Goal: Task Accomplishment & Management: Manage account settings

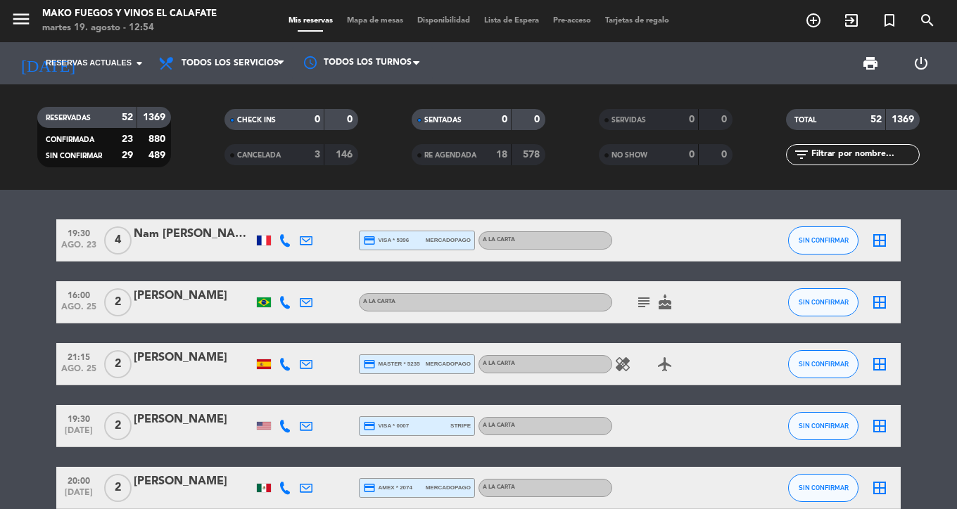
scroll to position [65, 0]
click at [874, 56] on span "print" at bounding box center [870, 63] width 17 height 17
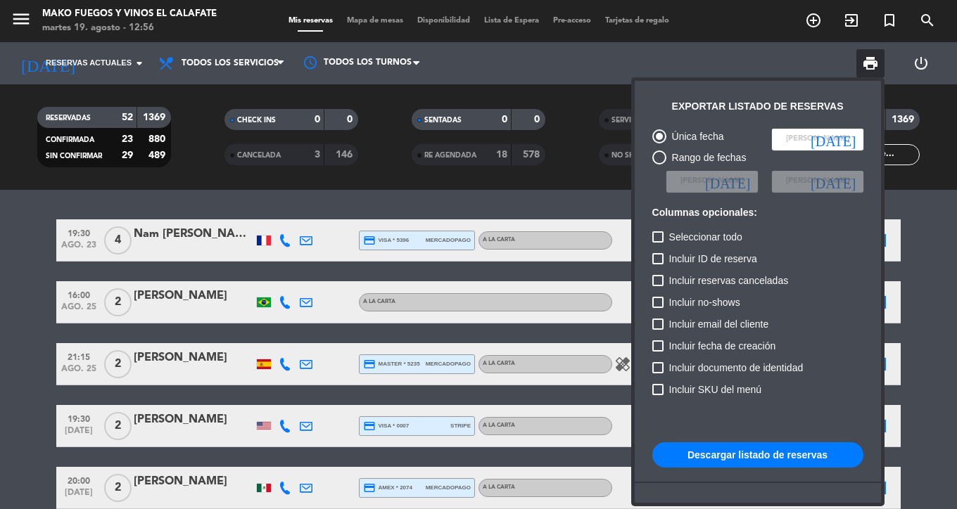
click at [649, 238] on div "Única fecha Elegir Fecha [DATE] Rango de fechas Elegir Fecha [DATE] Elegir Fech…" at bounding box center [757, 350] width 225 height 456
click at [664, 234] on label "Seleccionar todo" at bounding box center [697, 237] width 90 height 17
click at [658, 243] on input "Seleccionar todo" at bounding box center [657, 243] width 1 height 1
checkbox input "true"
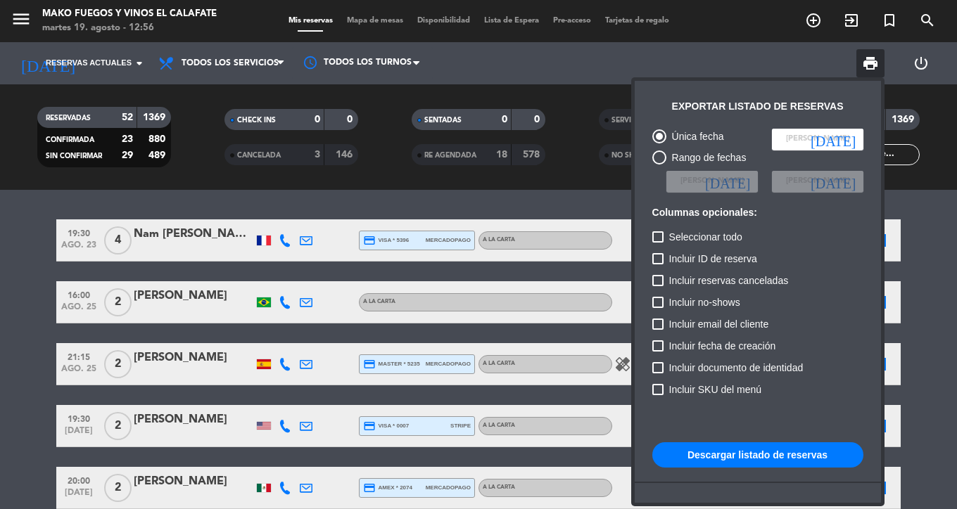
checkbox input "true"
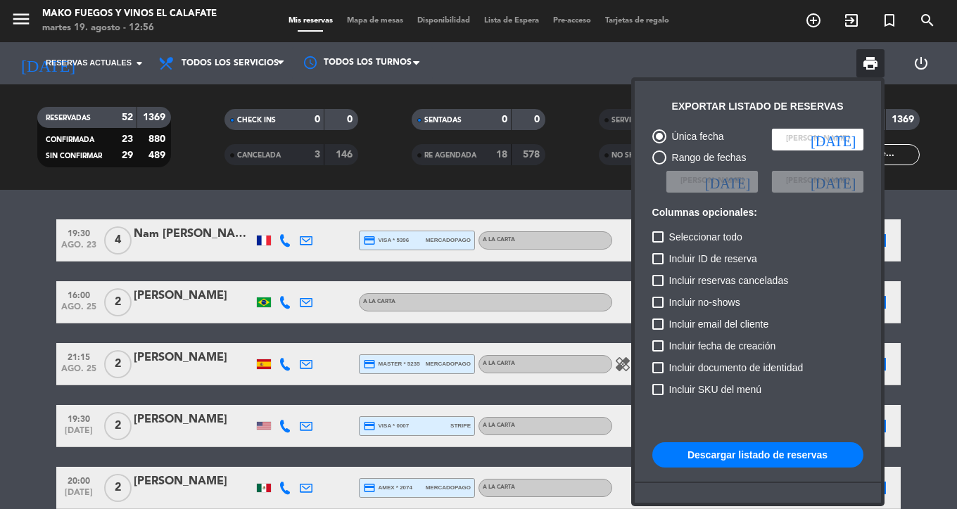
checkbox input "true"
click at [815, 139] on span "[PERSON_NAME]" at bounding box center [817, 139] width 63 height 13
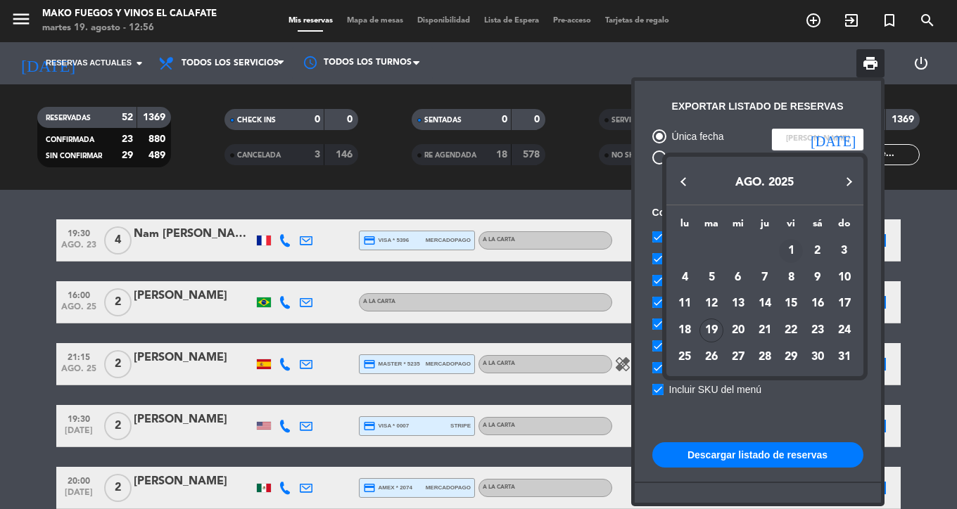
click at [791, 255] on div "1" at bounding box center [791, 251] width 24 height 24
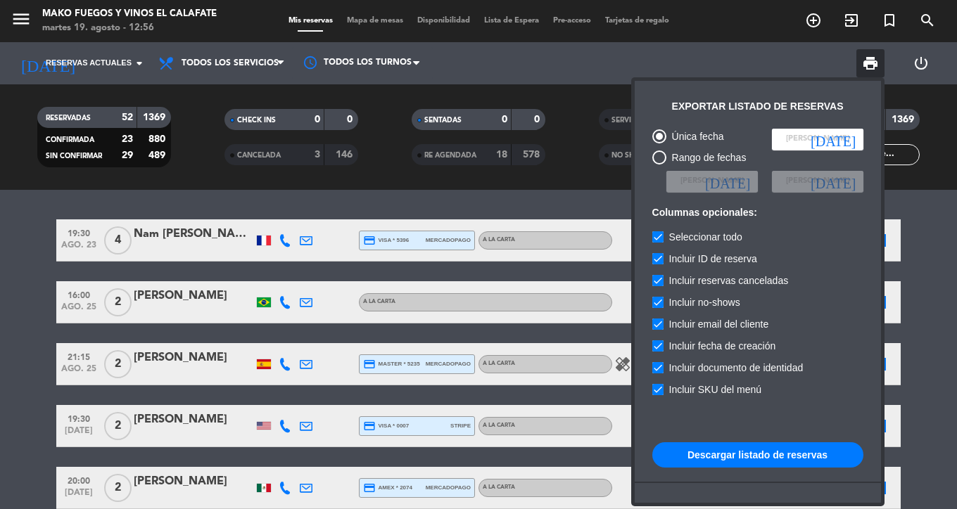
type input "vie. 1 ago."
click at [683, 158] on div "Rango de fechas" at bounding box center [706, 158] width 80 height 16
click at [659, 165] on input "Rango de fechas" at bounding box center [658, 165] width 1 height 1
radio input "true"
radio input "false"
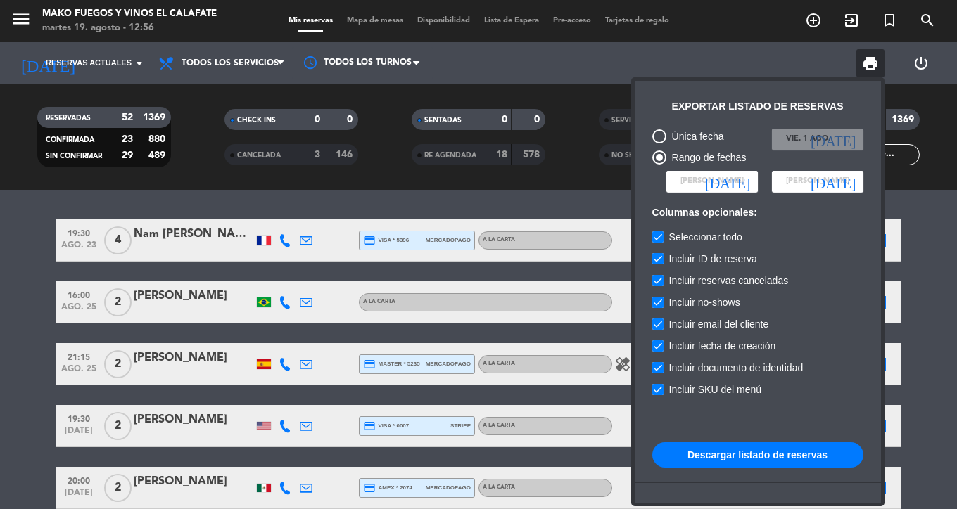
click at [734, 181] on input at bounding box center [711, 181] width 91 height 21
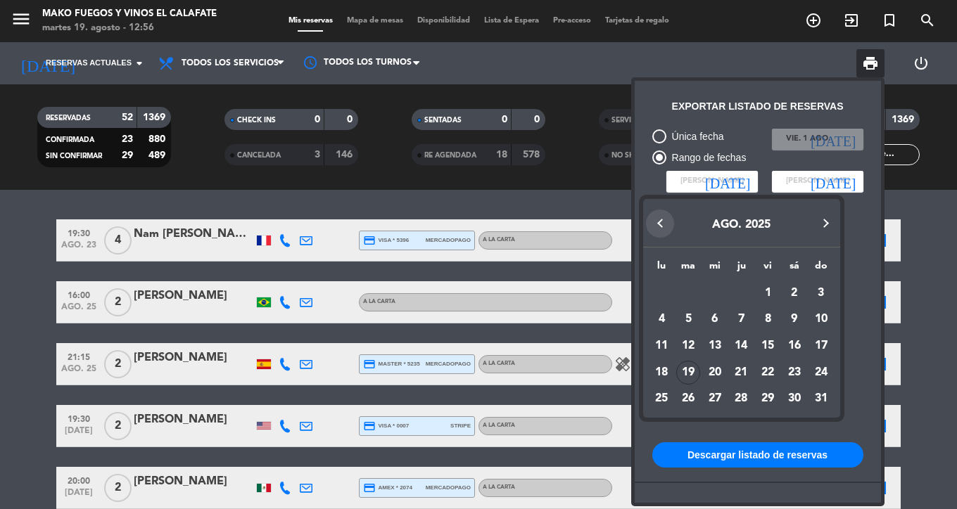
click at [659, 223] on button "Previous month" at bounding box center [660, 224] width 28 height 28
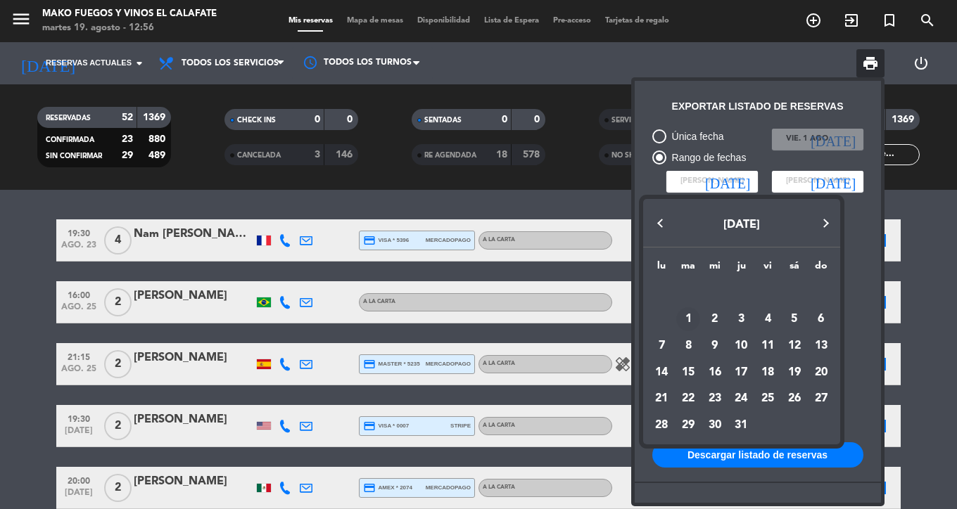
click at [684, 314] on div "1" at bounding box center [688, 319] width 24 height 24
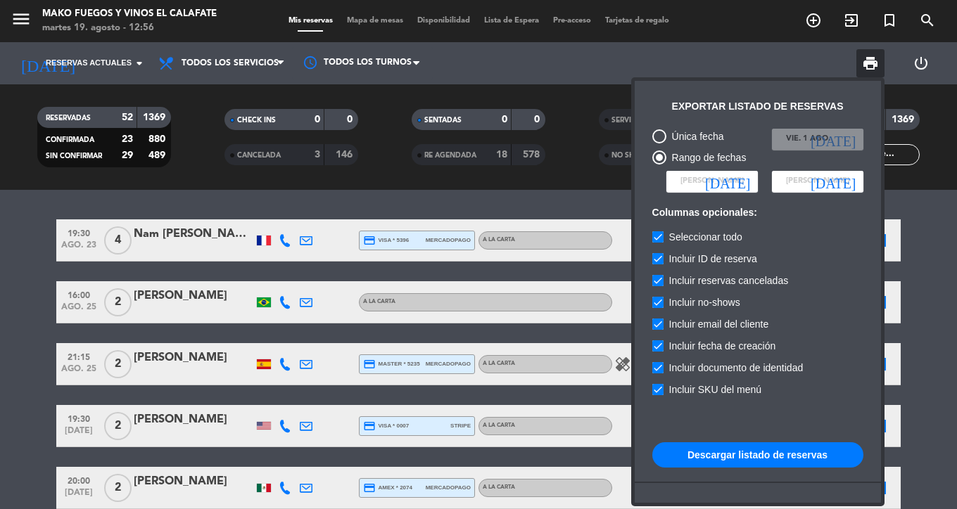
type input "[DATE] [DATE]."
click at [845, 172] on input at bounding box center [817, 181] width 91 height 21
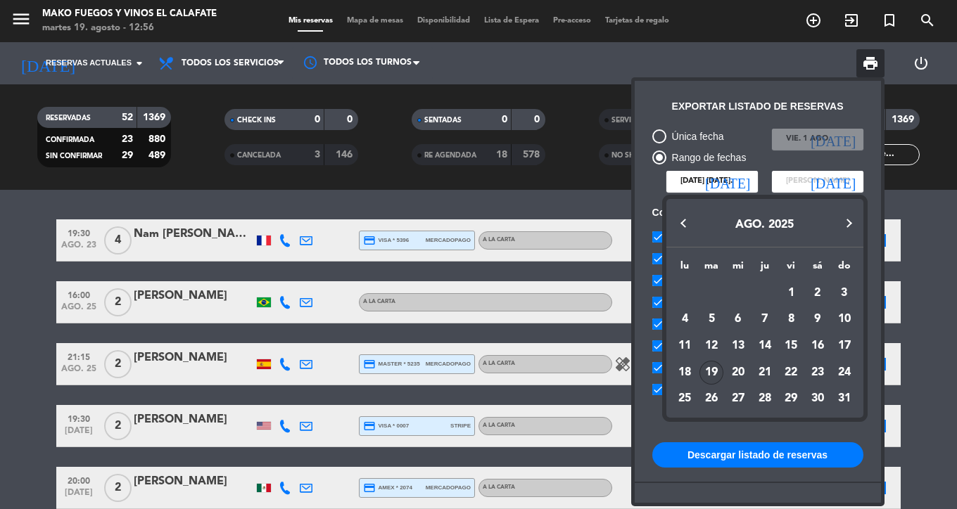
click at [715, 368] on div "19" at bounding box center [711, 373] width 24 height 24
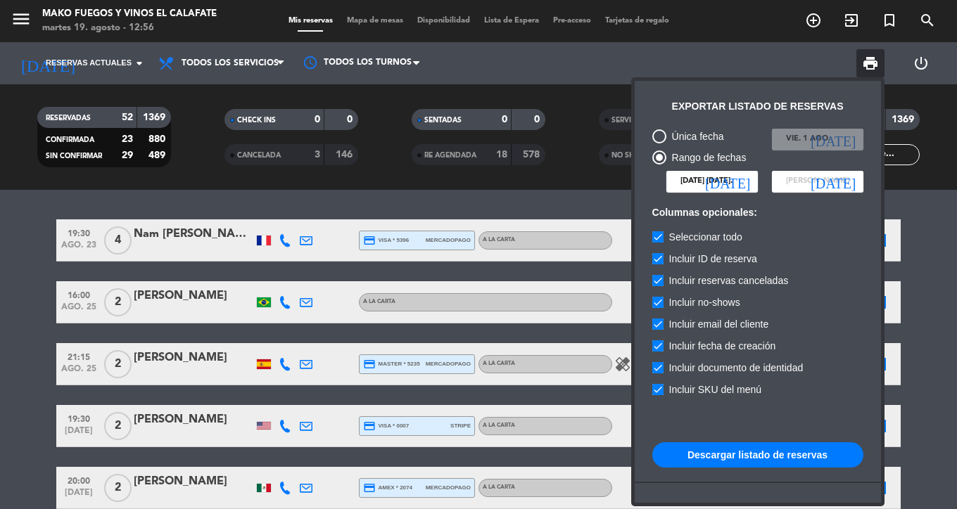
type input "[DATE] ago."
click at [791, 454] on button "Descargar listado de reservas" at bounding box center [757, 454] width 211 height 25
click at [710, 71] on div at bounding box center [478, 254] width 957 height 509
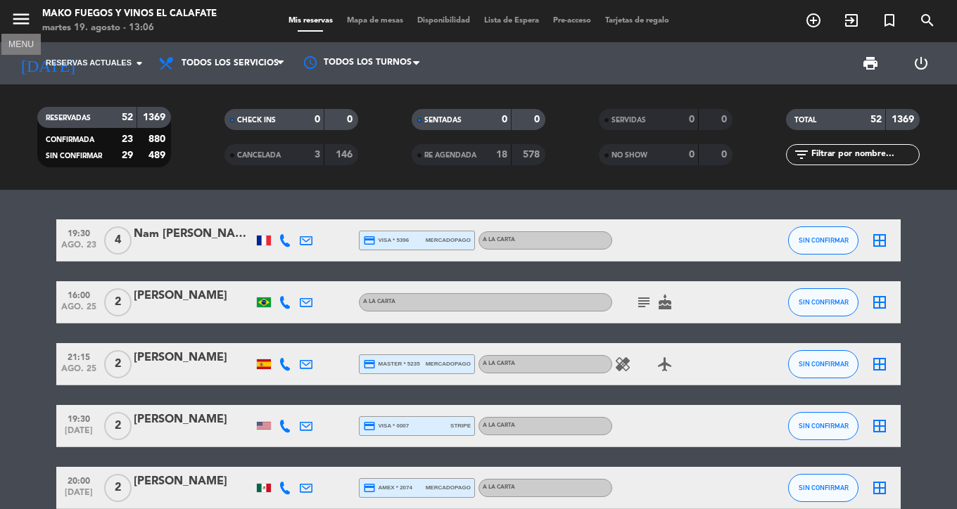
click at [24, 24] on icon "menu" at bounding box center [21, 18] width 21 height 21
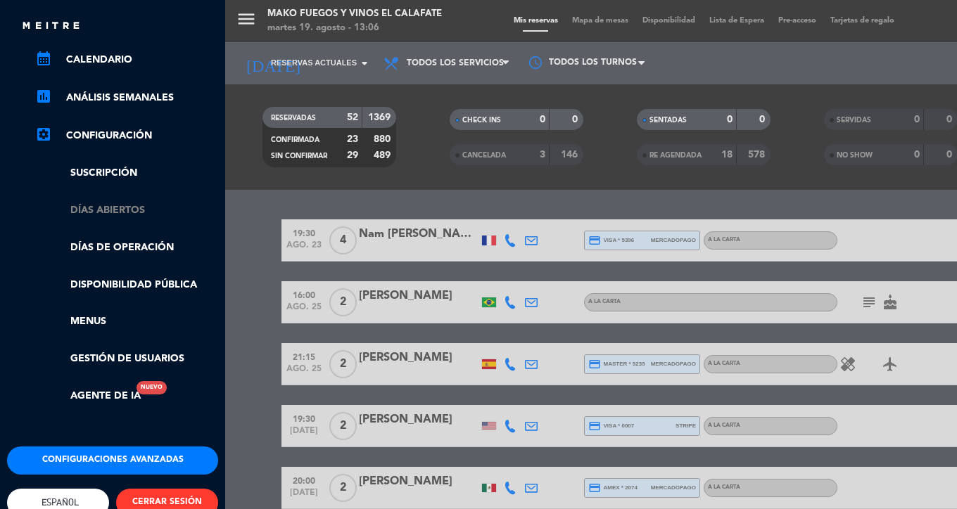
scroll to position [215, 0]
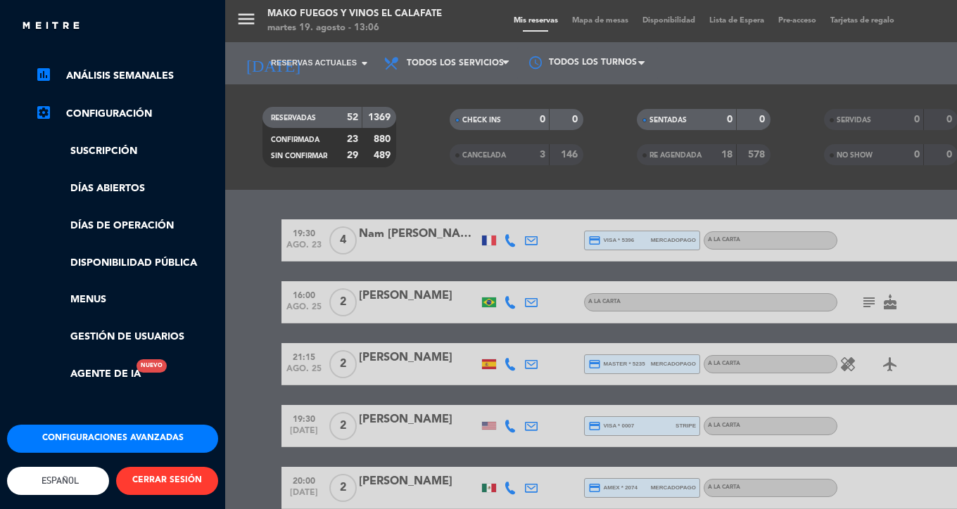
click at [118, 425] on button "Configuraciones avanzadas" at bounding box center [112, 439] width 211 height 28
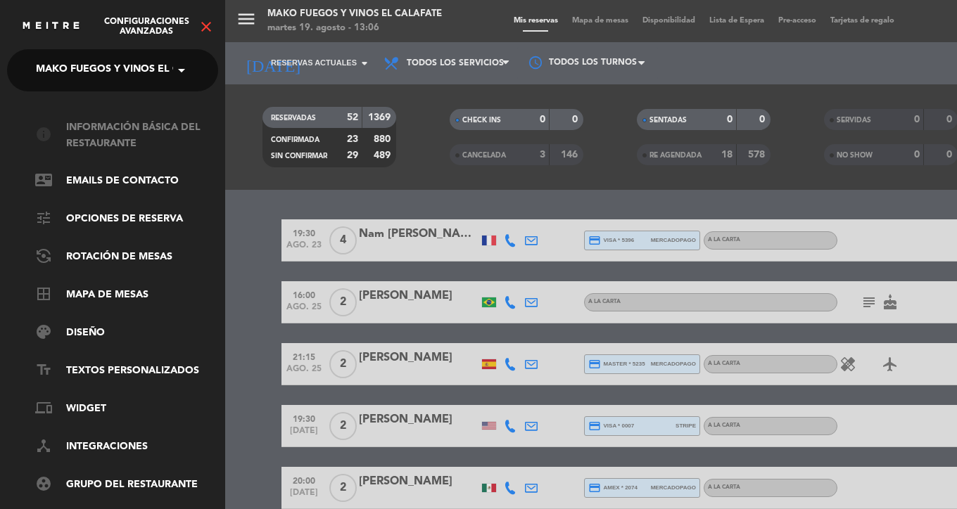
click at [122, 144] on link "info Información básica del restaurante" at bounding box center [126, 136] width 183 height 32
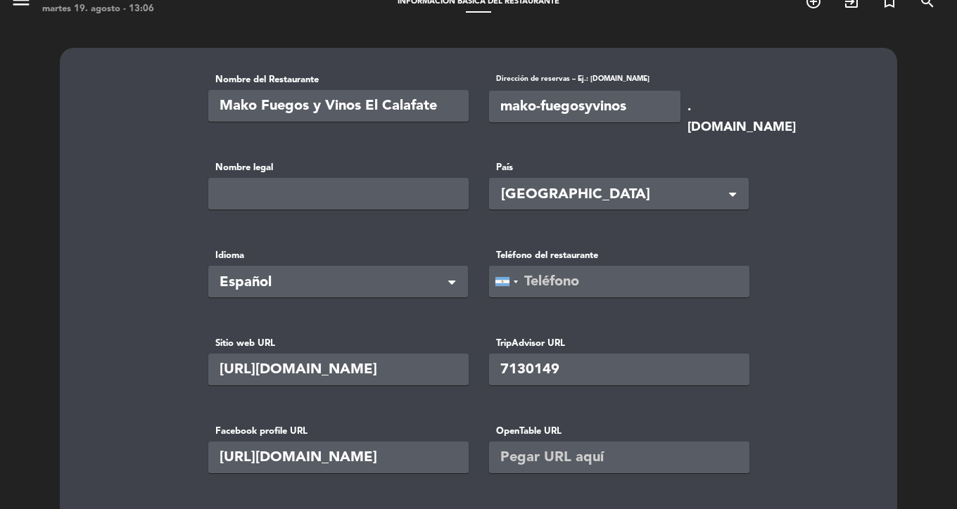
scroll to position [24, 0]
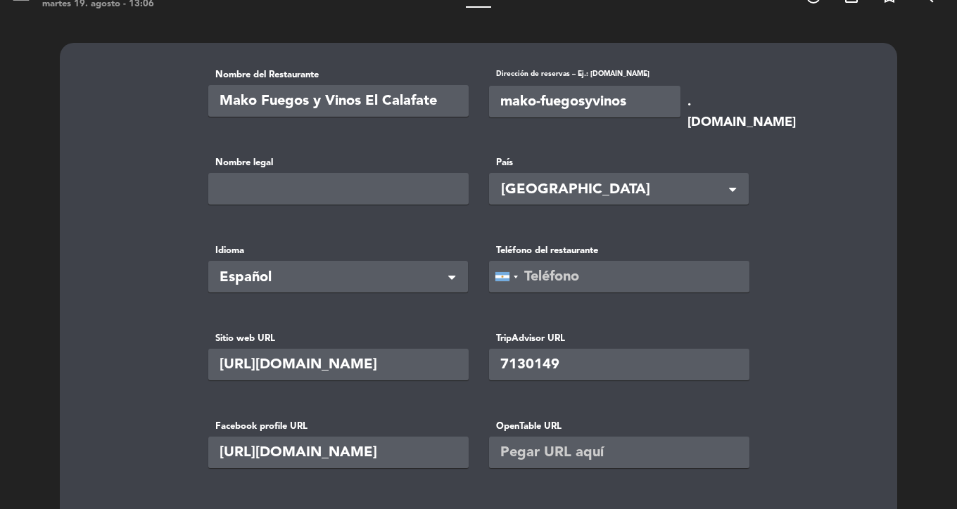
click at [351, 191] on input "text" at bounding box center [338, 189] width 260 height 32
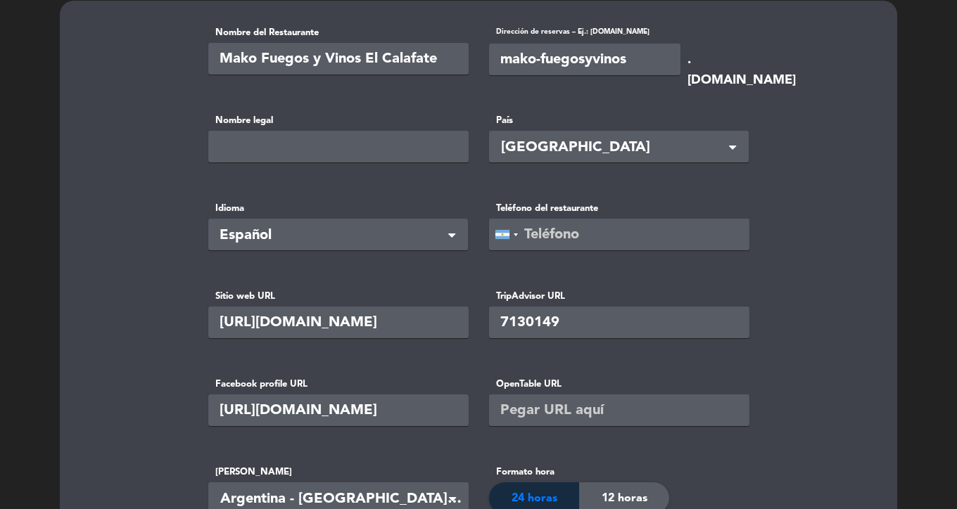
scroll to position [0, 0]
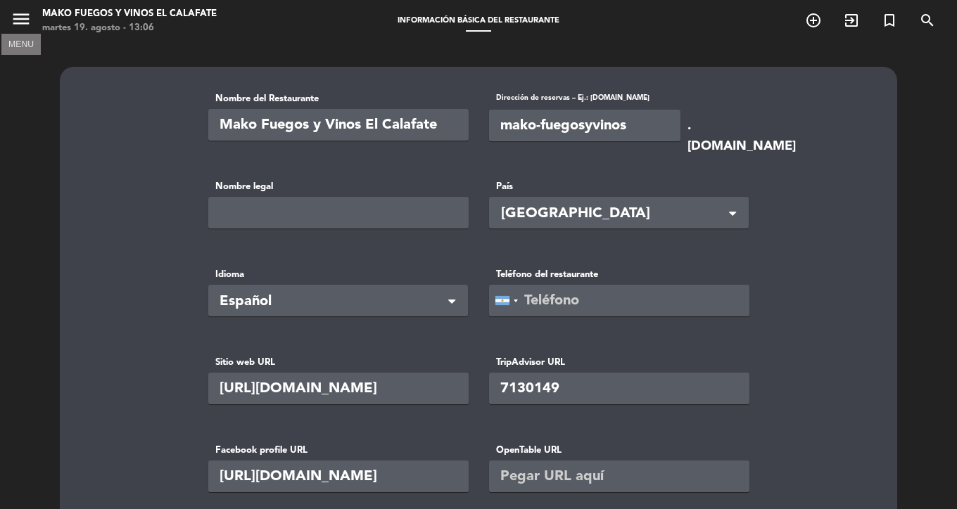
click at [25, 23] on icon "menu" at bounding box center [21, 18] width 21 height 21
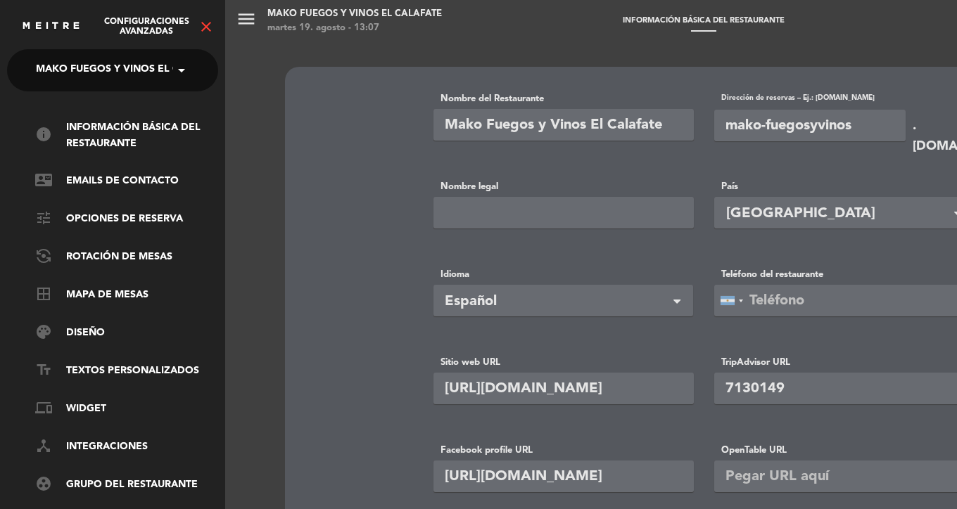
scroll to position [64, 0]
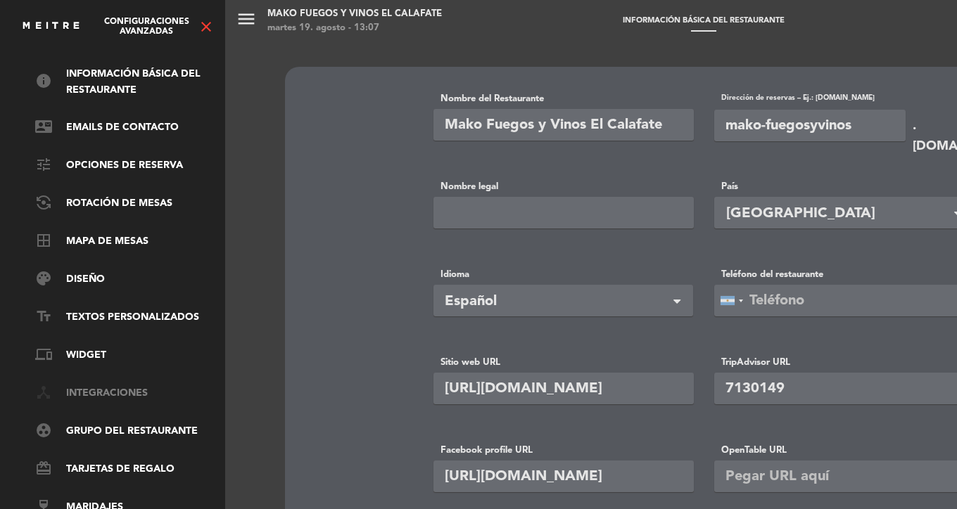
click at [101, 385] on link "device_hub Integraciones" at bounding box center [126, 393] width 183 height 17
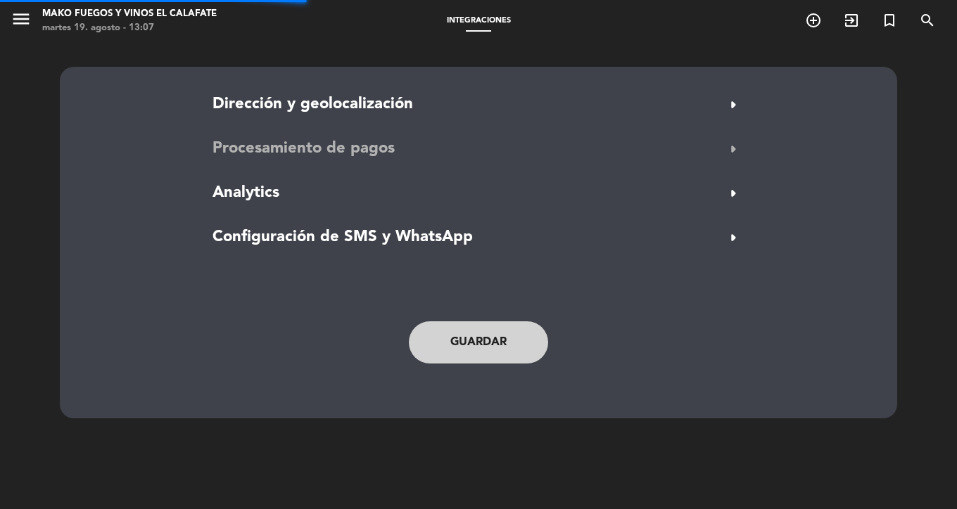
type input "Av. del Libertador 1223"
type input "El Calafate"
type input "Santa [PERSON_NAME]"
type input "Z9405"
type input "-50.3384441"
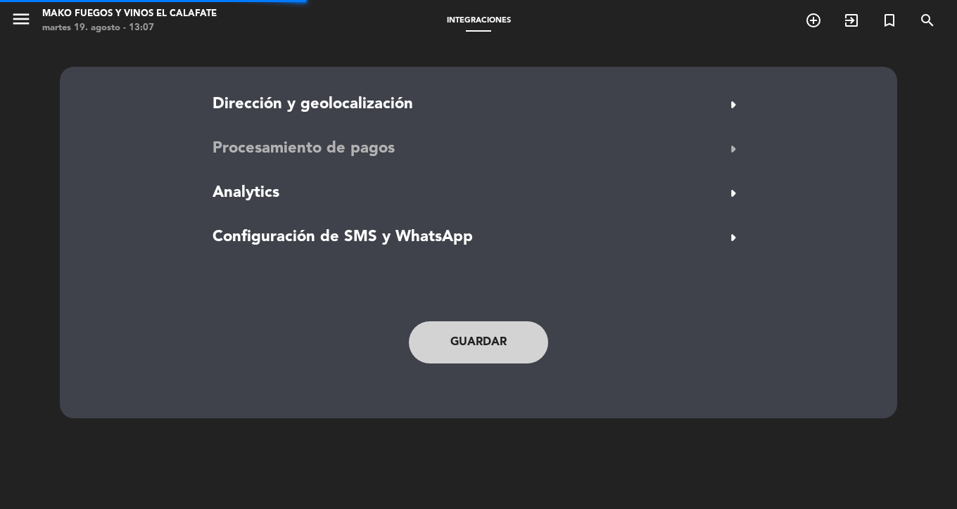
type input "-72.266851"
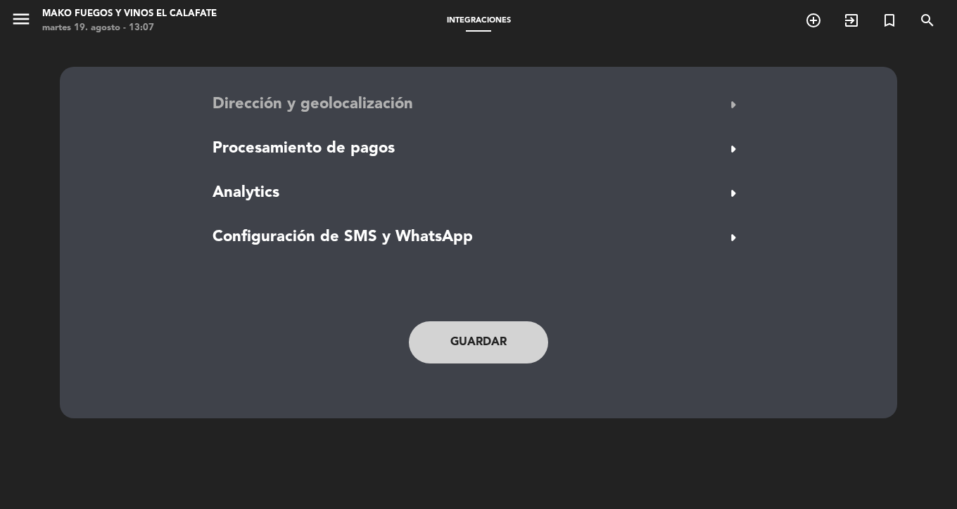
click at [367, 105] on span "Dirección y geolocalización" at bounding box center [312, 104] width 200 height 25
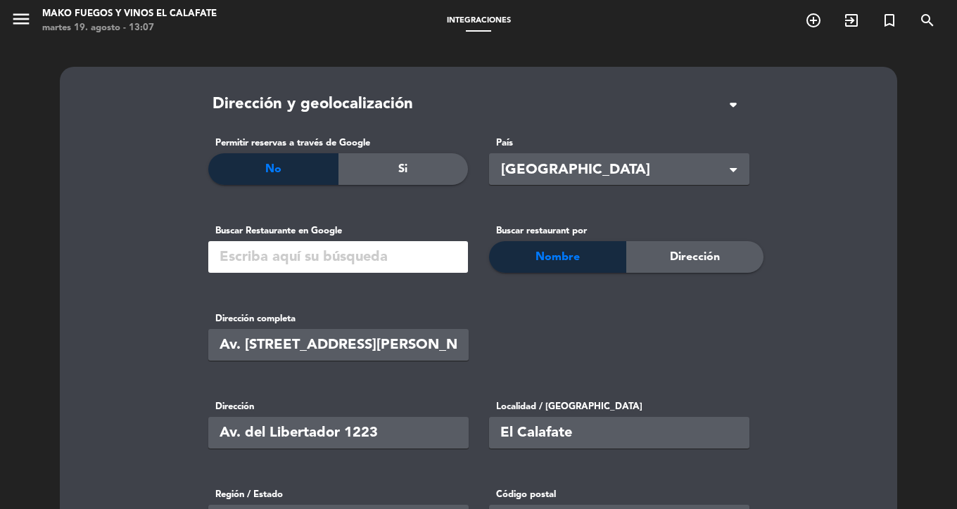
click at [393, 257] on input "text" at bounding box center [338, 257] width 260 height 32
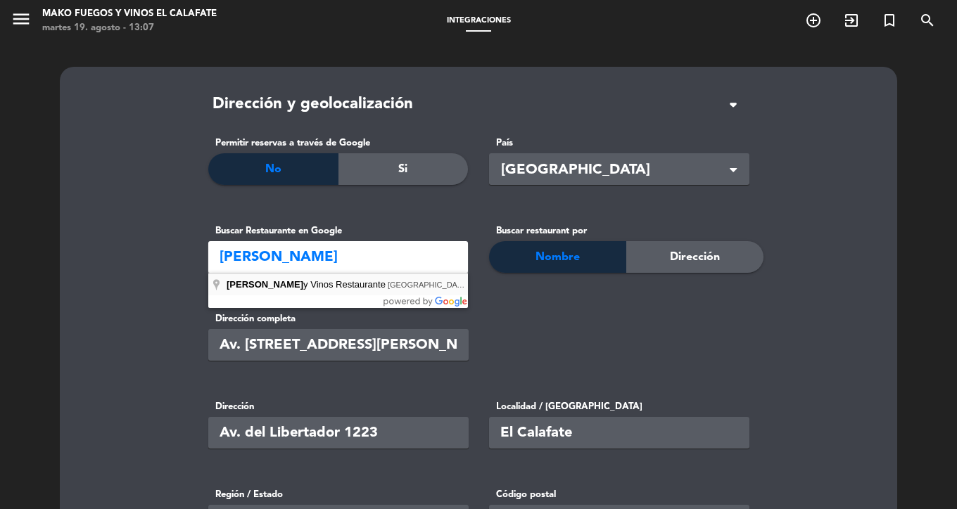
type input "Mako Fuegos y Vinos Restaurante, [GEOGRAPHIC_DATA], [GEOGRAPHIC_DATA], [GEOGRAP…"
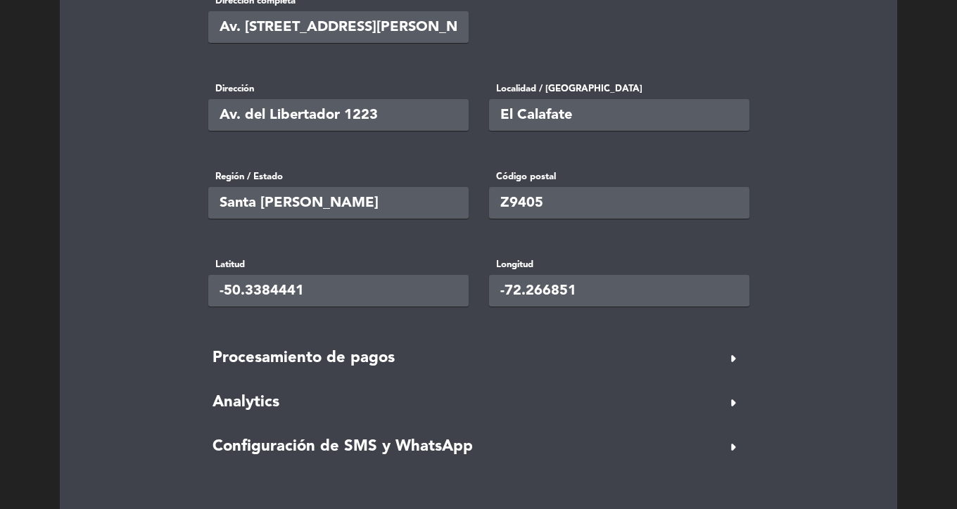
scroll to position [434, 0]
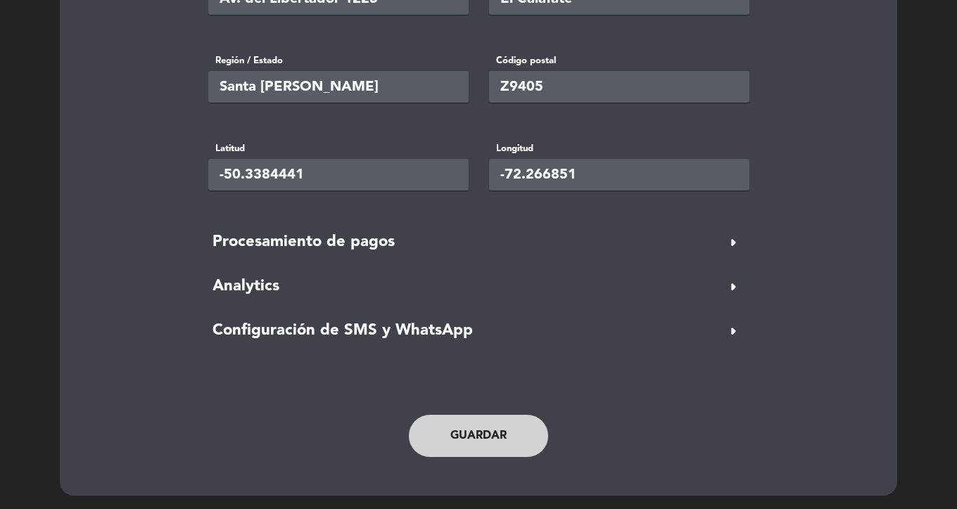
click at [508, 442] on button "Guardar" at bounding box center [478, 436] width 139 height 42
